Goal: Task Accomplishment & Management: Complete application form

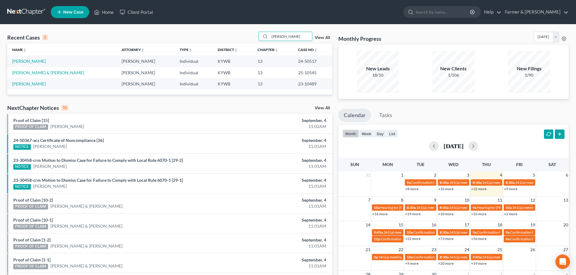
drag, startPoint x: 294, startPoint y: 37, endPoint x: 234, endPoint y: 37, distance: 59.9
click at [234, 37] on div "Recent Cases 3 [PERSON_NAME] View All" at bounding box center [169, 38] width 325 height 12
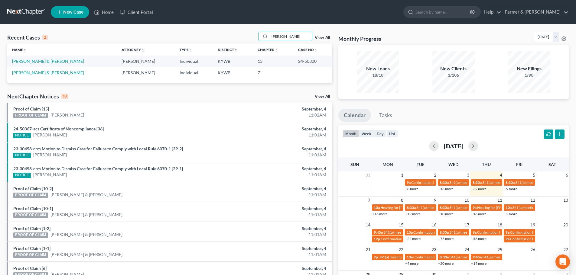
type input "[PERSON_NAME]"
click at [42, 64] on td "[PERSON_NAME] & [PERSON_NAME]" at bounding box center [61, 61] width 109 height 11
click at [22, 62] on link "[PERSON_NAME] & [PERSON_NAME]" at bounding box center [48, 61] width 72 height 5
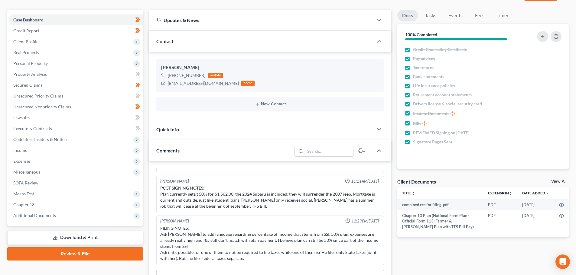
scroll to position [70, 0]
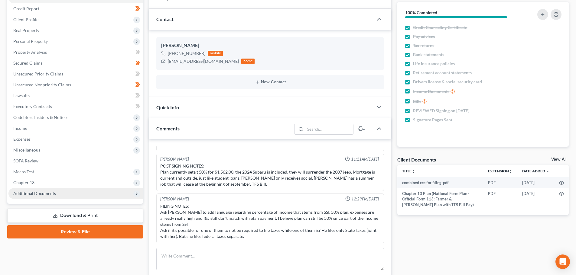
click at [50, 193] on span "Additional Documents" at bounding box center [34, 193] width 43 height 5
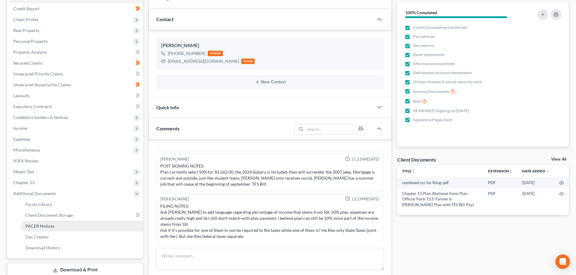
click at [41, 223] on link "PACER Notices" at bounding box center [82, 226] width 122 height 11
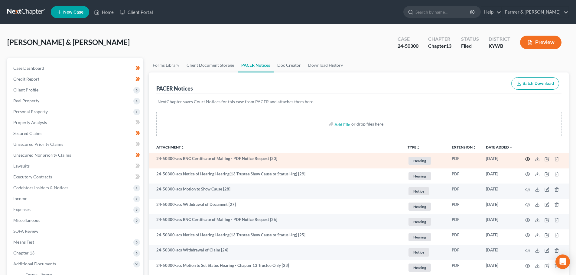
click at [527, 158] on icon "button" at bounding box center [527, 159] width 5 height 5
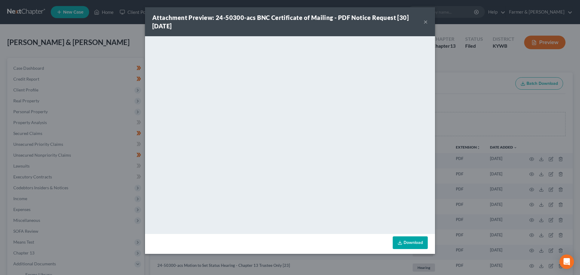
click at [425, 23] on button "×" at bounding box center [426, 21] width 4 height 7
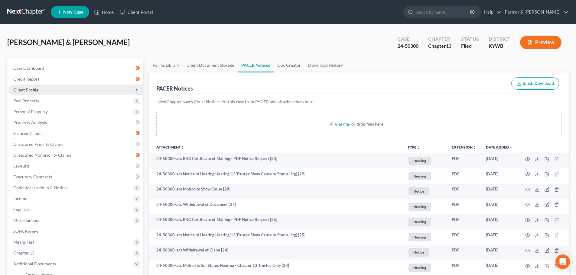
click at [28, 92] on span "Client Profile" at bounding box center [25, 89] width 25 height 5
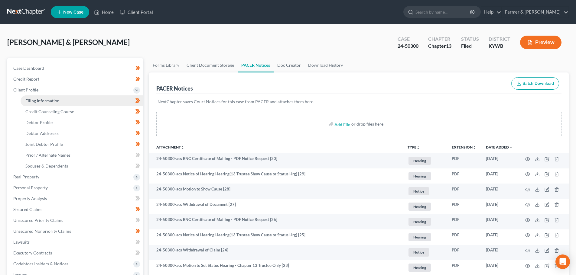
drag, startPoint x: 32, startPoint y: 102, endPoint x: 43, endPoint y: 100, distance: 11.0
click at [32, 102] on span "Filing Information" at bounding box center [42, 100] width 34 height 5
select select "1"
select select "3"
